Goal: Communication & Community: Answer question/provide support

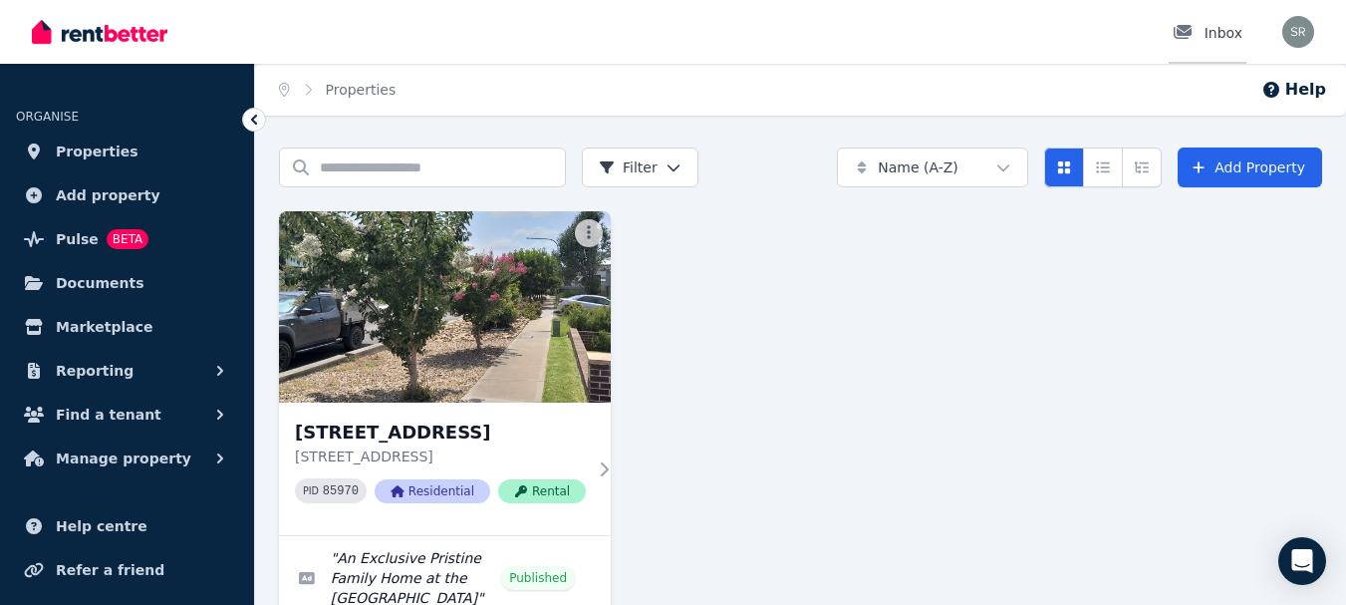
click at [1199, 36] on div at bounding box center [1189, 33] width 32 height 20
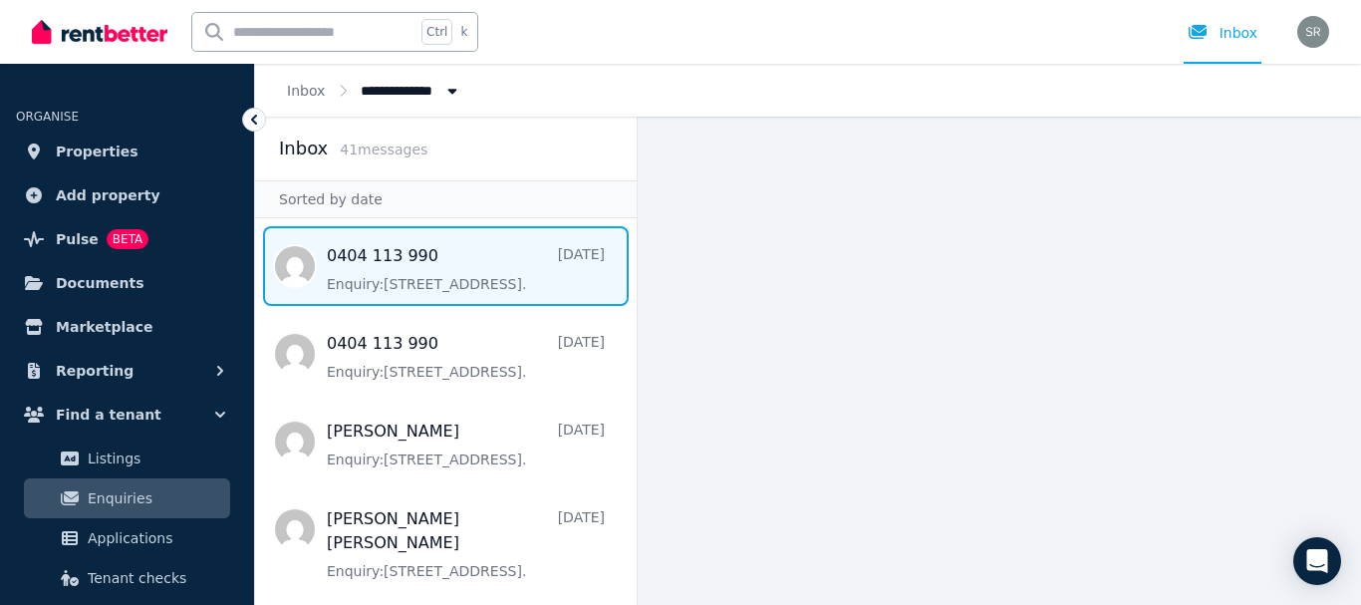
click at [447, 272] on span "Message list" at bounding box center [446, 266] width 382 height 80
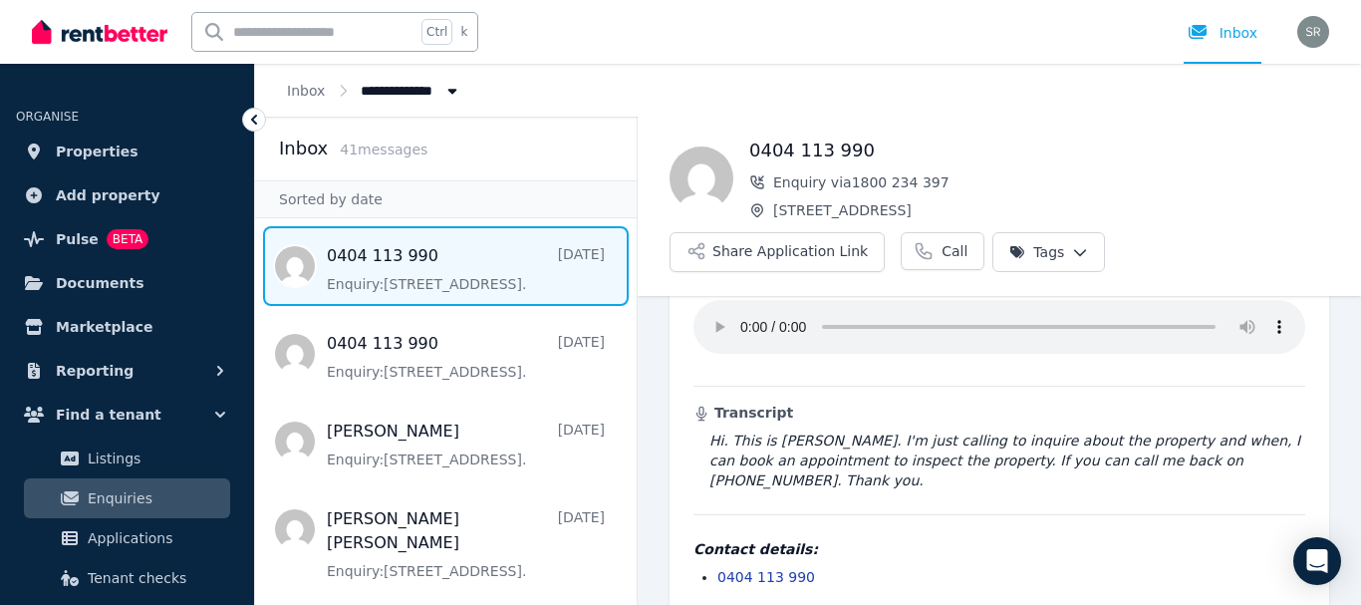
scroll to position [94, 0]
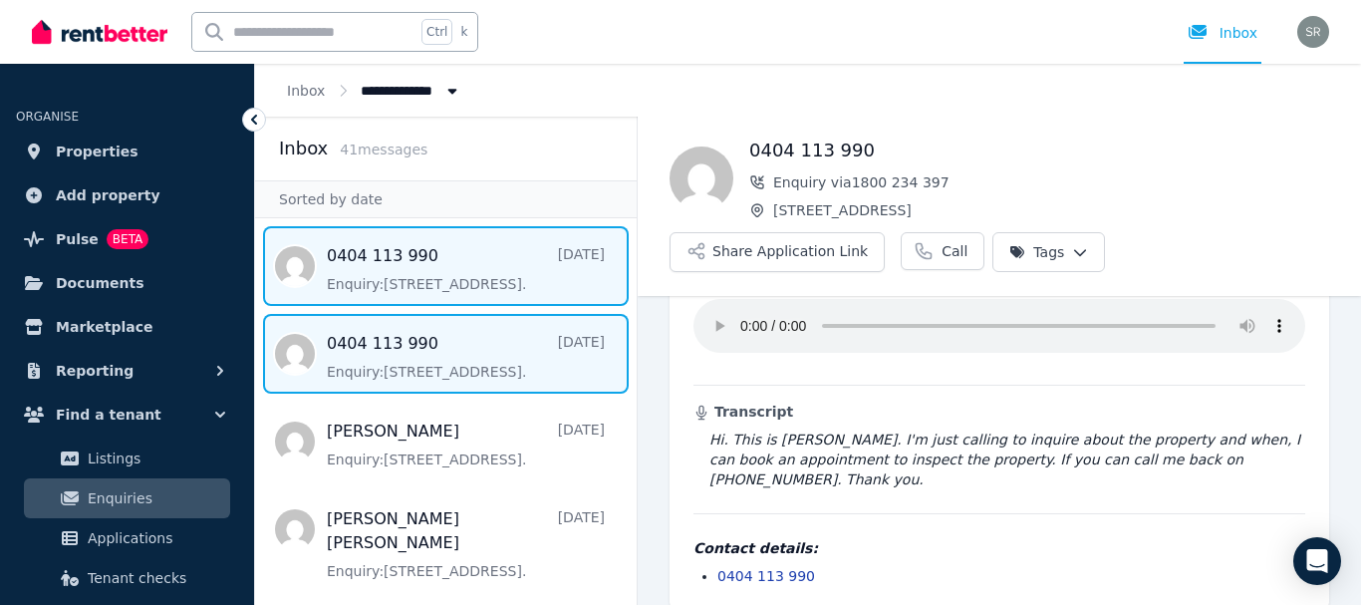
click at [431, 361] on span "Message list" at bounding box center [446, 354] width 382 height 80
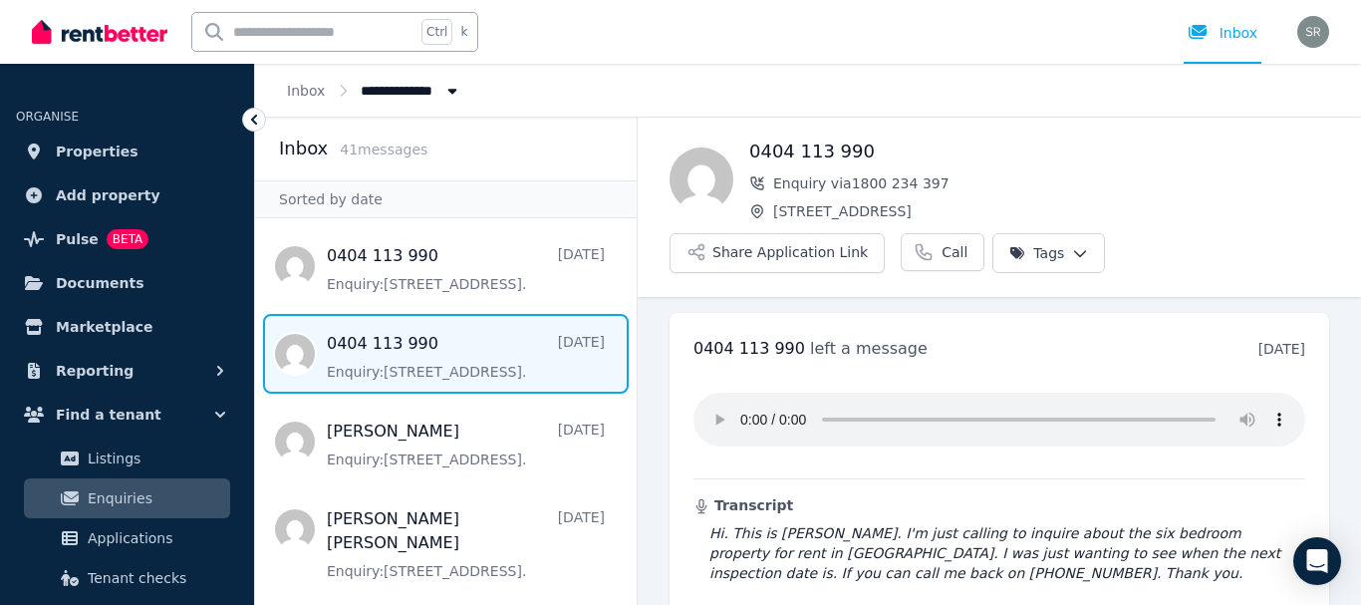
scroll to position [114, 0]
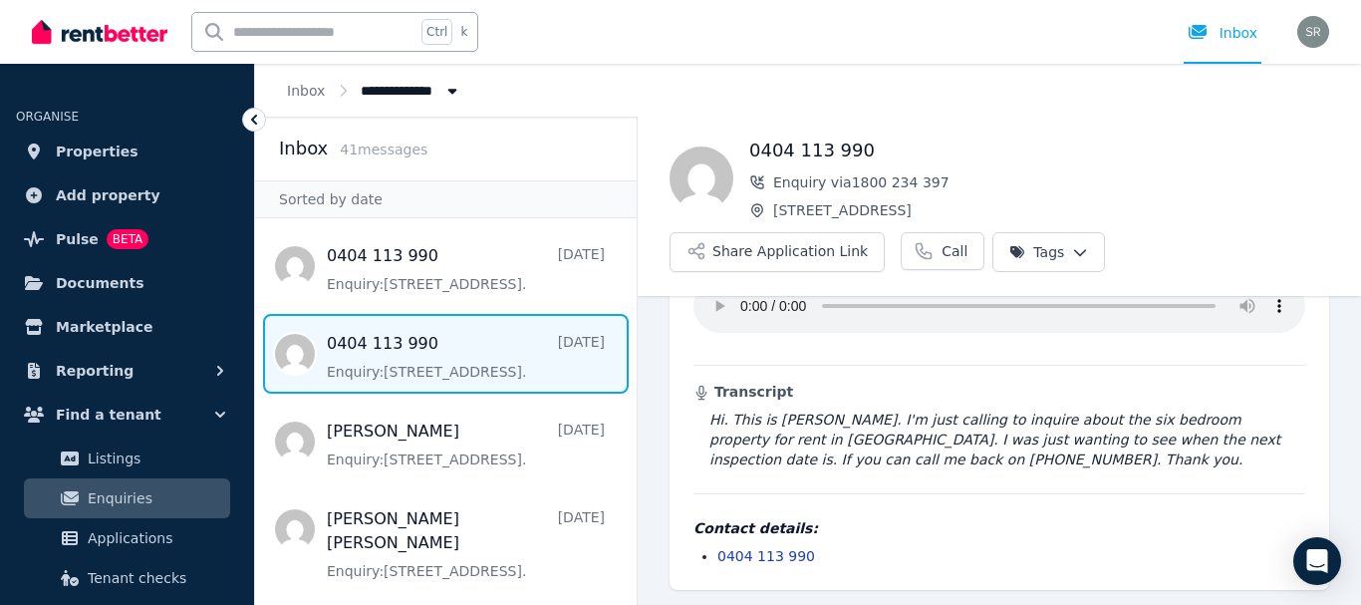
click at [994, 124] on div "0404 113 990 Enquiry via 1800 234 [STREET_ADDRESS] Application Link Call Tags" at bounding box center [1000, 206] width 724 height 179
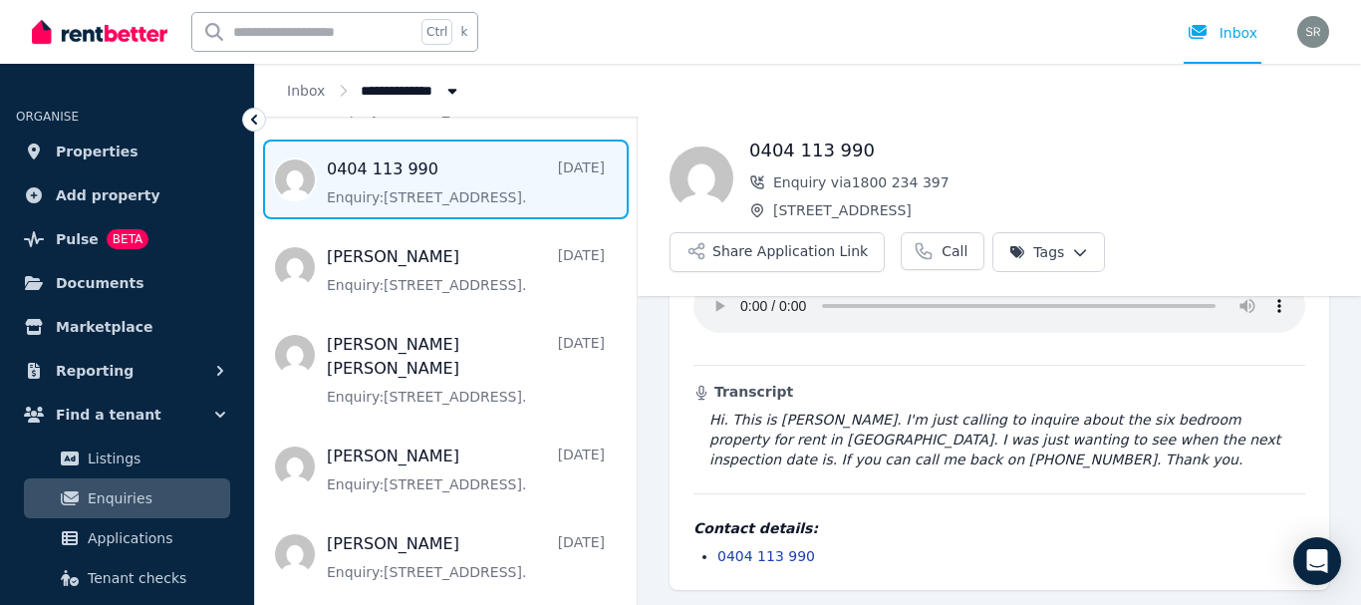
scroll to position [0, 0]
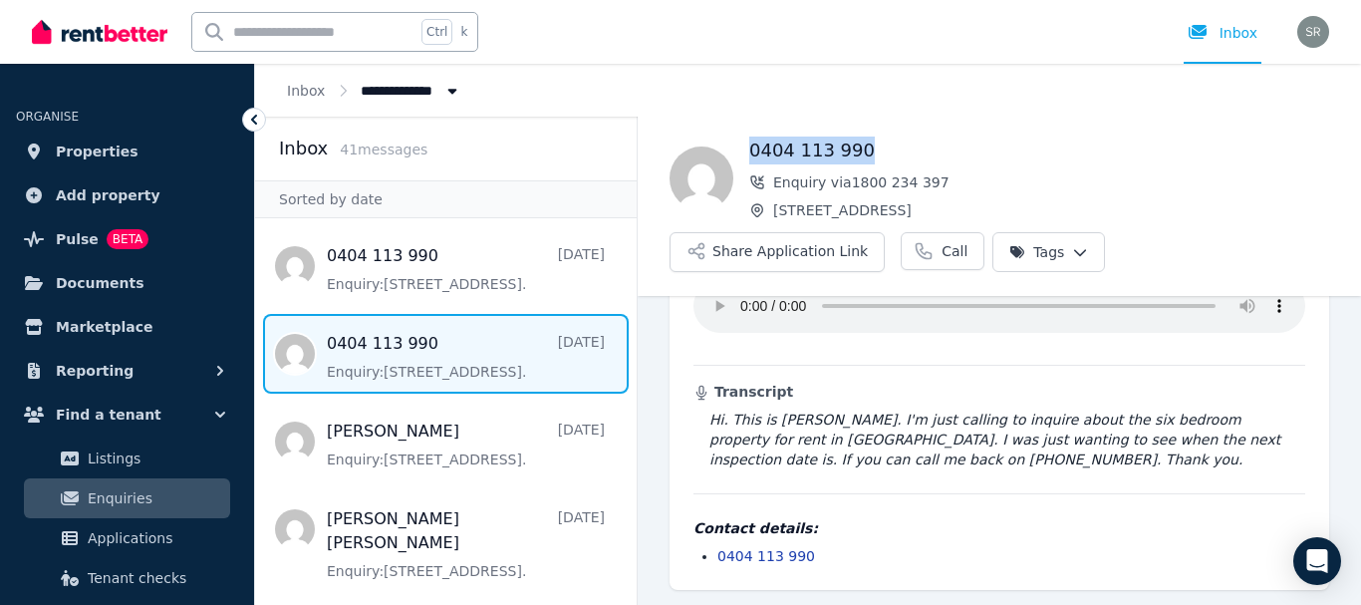
drag, startPoint x: 873, startPoint y: 145, endPoint x: 751, endPoint y: 138, distance: 121.8
click at [751, 138] on h1 "0404 113 990" at bounding box center [1039, 151] width 580 height 28
copy h1 "0404 113 990"
